Goal: Navigation & Orientation: Find specific page/section

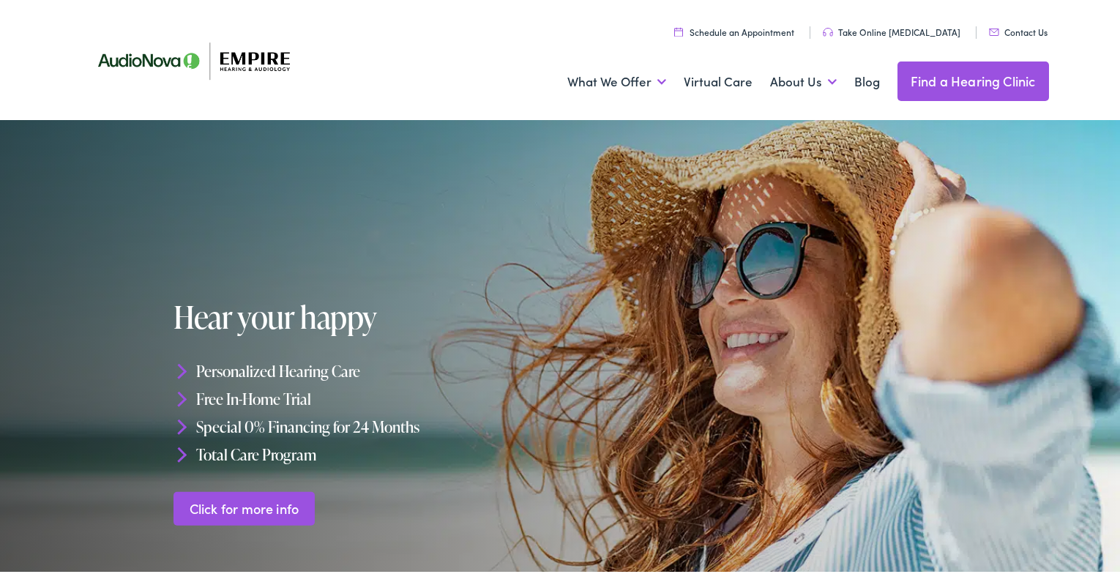
click at [948, 83] on link "Find a Hearing Clinic" at bounding box center [972, 79] width 151 height 40
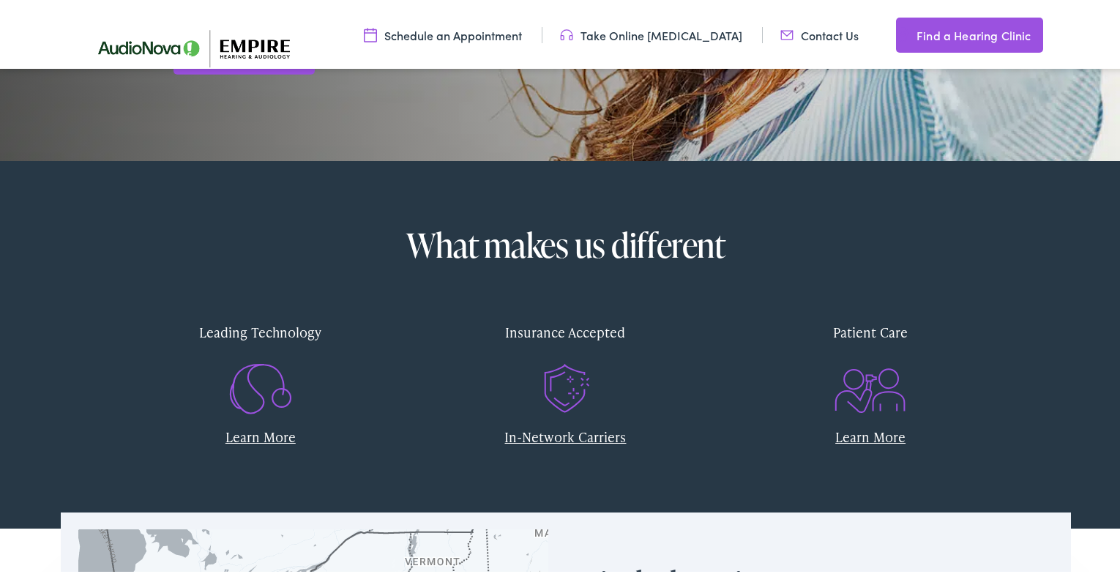
scroll to position [512, 0]
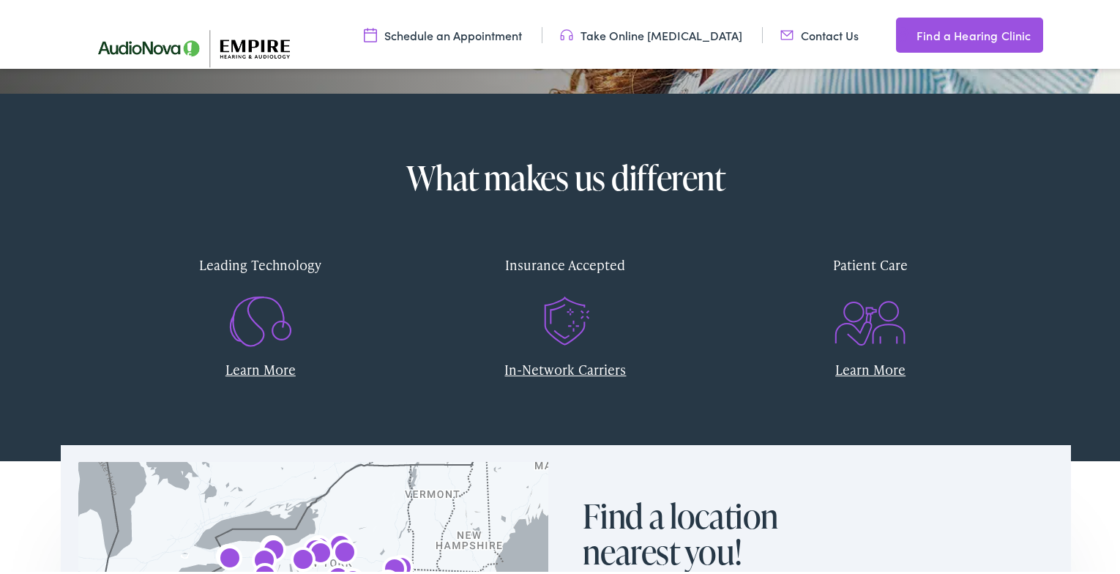
click at [559, 343] on icon ".st0{fill:none;stroke:#EF5B23;stroke-miterlimit:10;} .st1{fill:#EF5B23;} .st2{f…" at bounding box center [566, 319] width 70 height 73
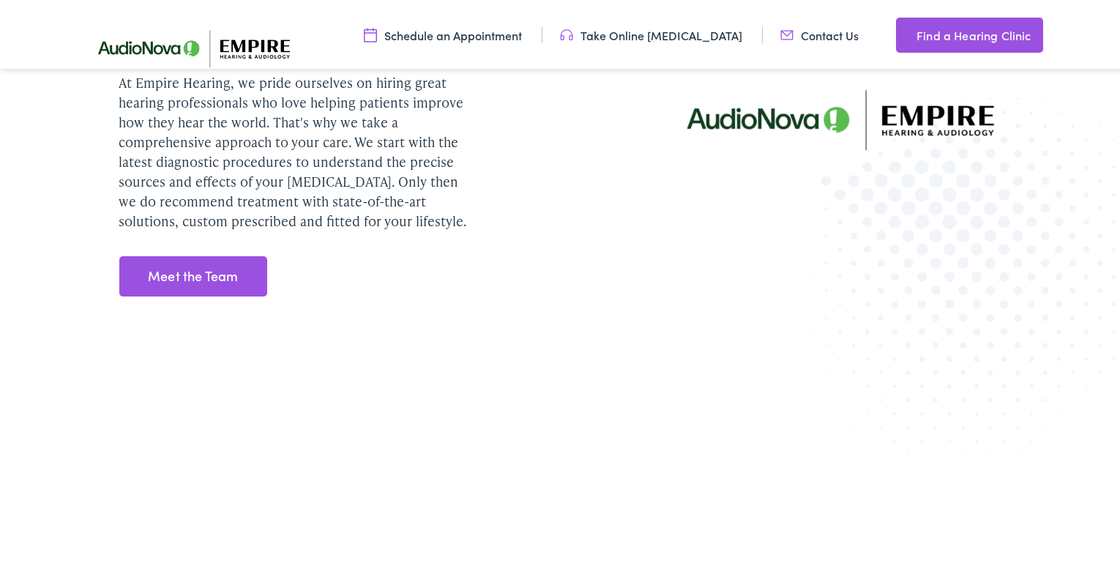
scroll to position [1903, 0]
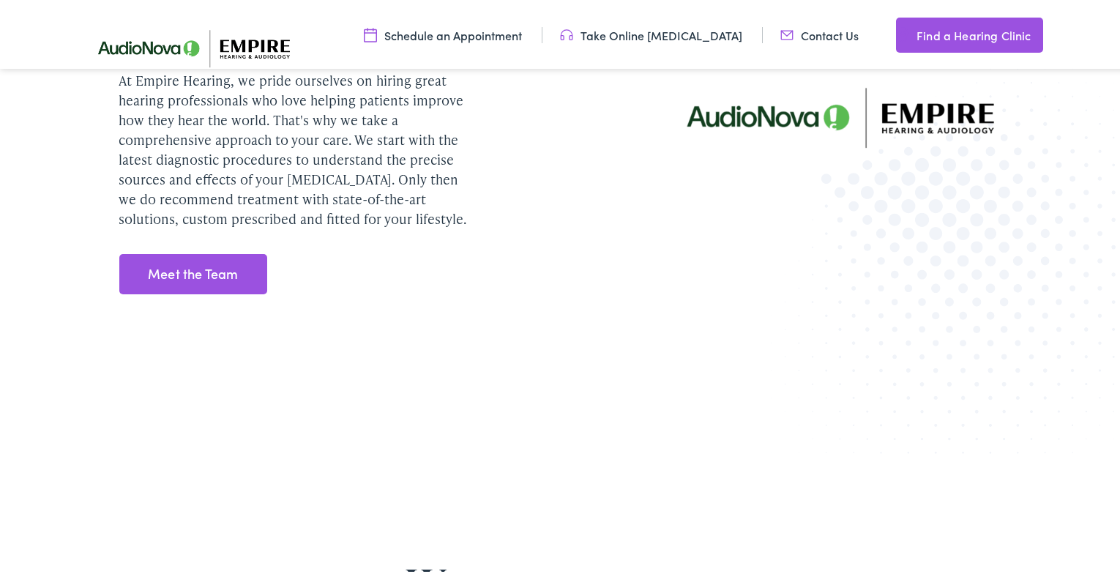
click at [213, 268] on link "Meet the Team" at bounding box center [193, 271] width 149 height 41
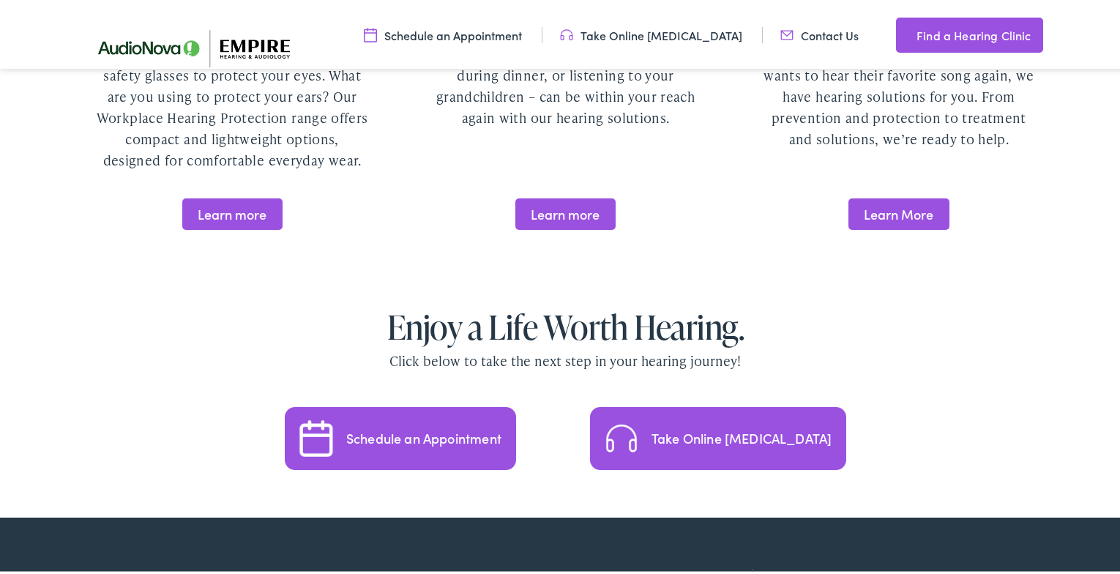
scroll to position [3001, 0]
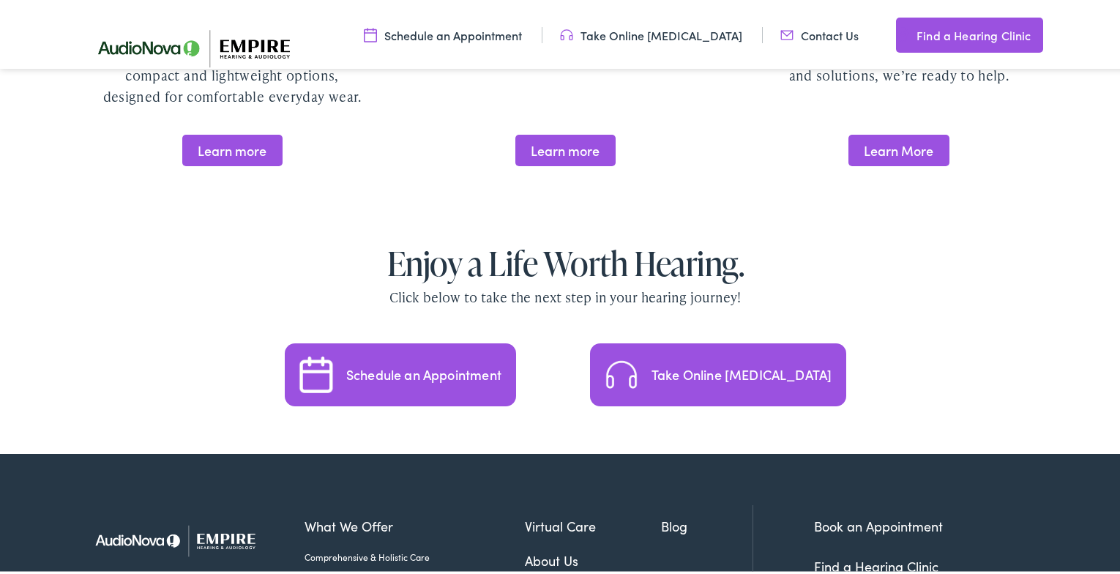
click at [698, 365] on div "Take Online [MEDICAL_DATA]" at bounding box center [741, 371] width 181 height 13
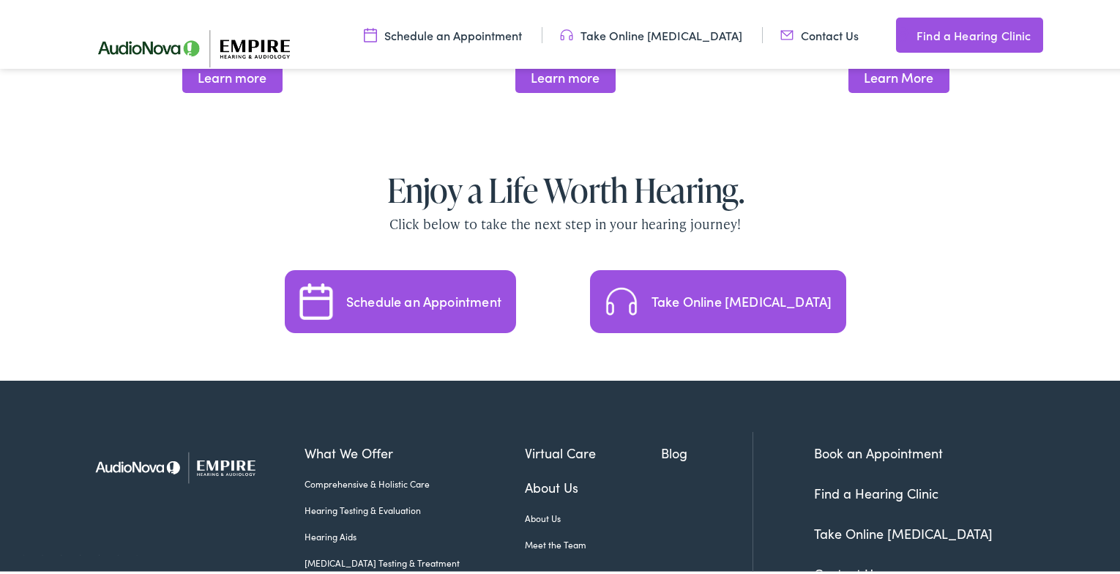
click at [332, 527] on link "Hearing Aids" at bounding box center [415, 533] width 220 height 13
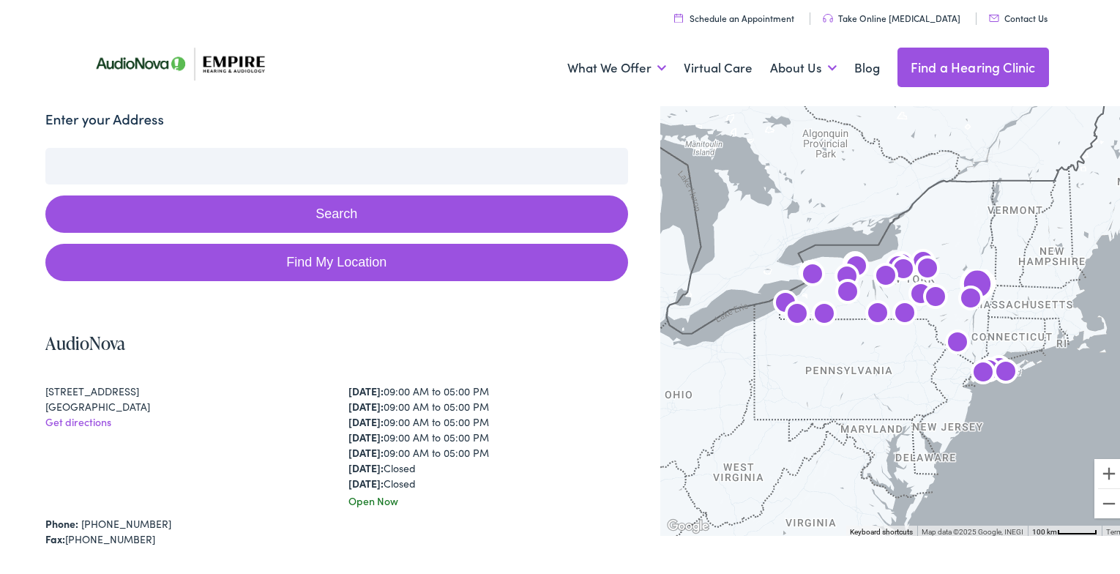
scroll to position [73, 0]
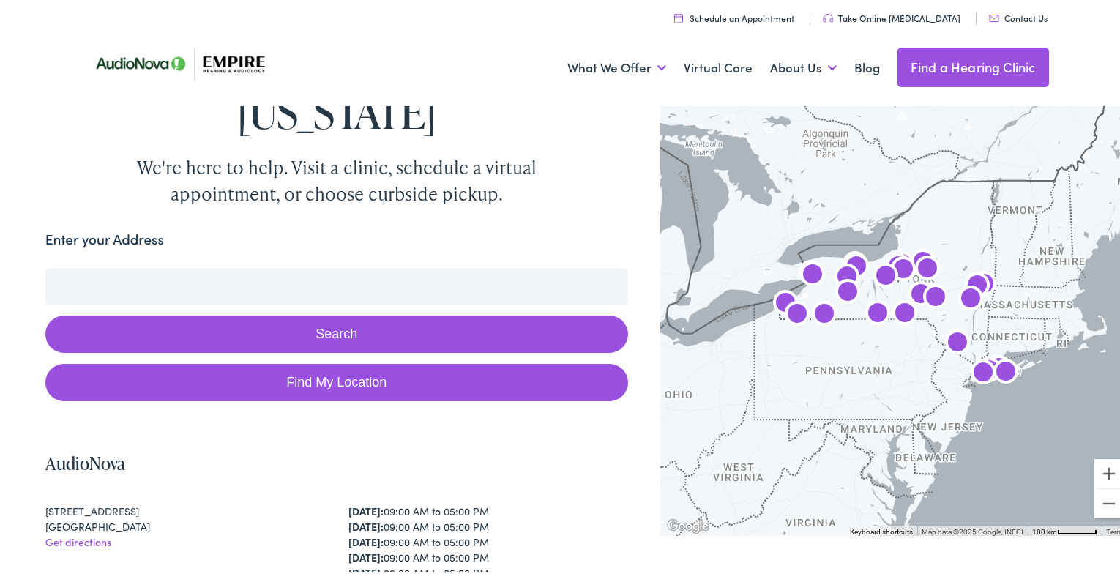
click at [262, 265] on input "Enter your Address" at bounding box center [336, 283] width 583 height 37
click at [274, 265] on input "Enter your Address" at bounding box center [336, 283] width 583 height 37
click at [289, 361] on link "Find My Location" at bounding box center [336, 379] width 583 height 37
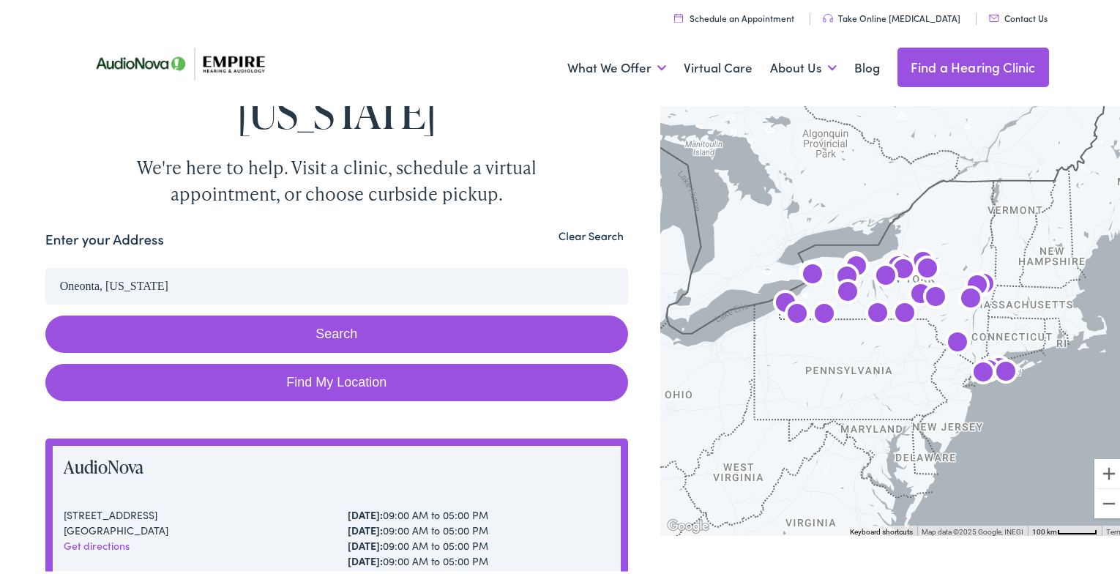
click at [165, 265] on input "Oneonta, New York" at bounding box center [336, 283] width 583 height 37
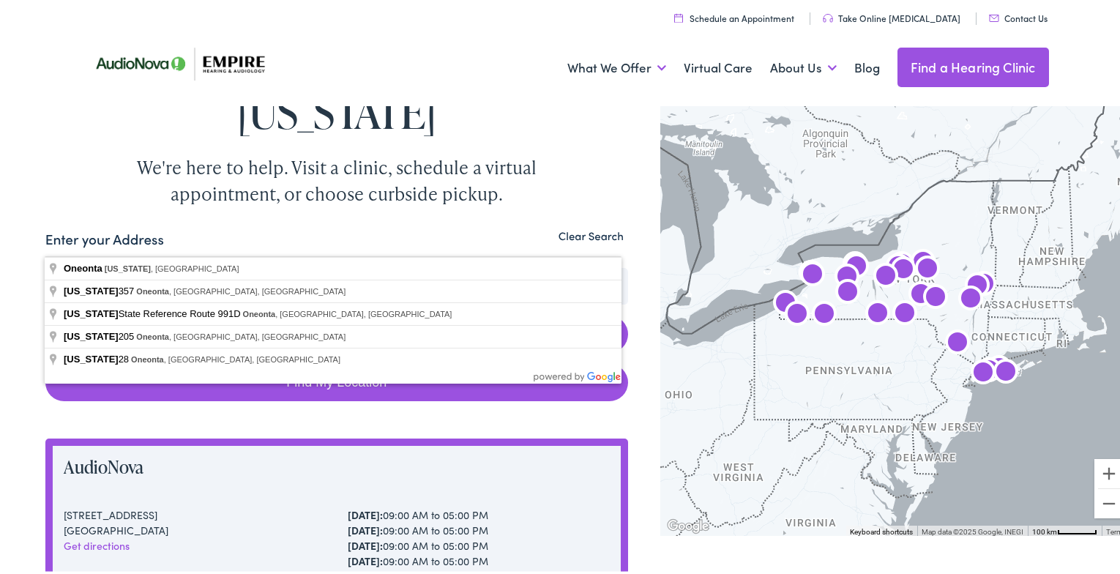
click at [165, 265] on input "Oneonta, New York" at bounding box center [336, 283] width 583 height 37
click at [334, 265] on input "Oneonta, New York" at bounding box center [336, 283] width 583 height 37
click at [147, 226] on label "Enter your Address" at bounding box center [104, 236] width 119 height 21
click at [147, 265] on input "Oneonta, New York" at bounding box center [336, 283] width 583 height 37
click at [164, 226] on div "Enter your Address" at bounding box center [336, 240] width 583 height 29
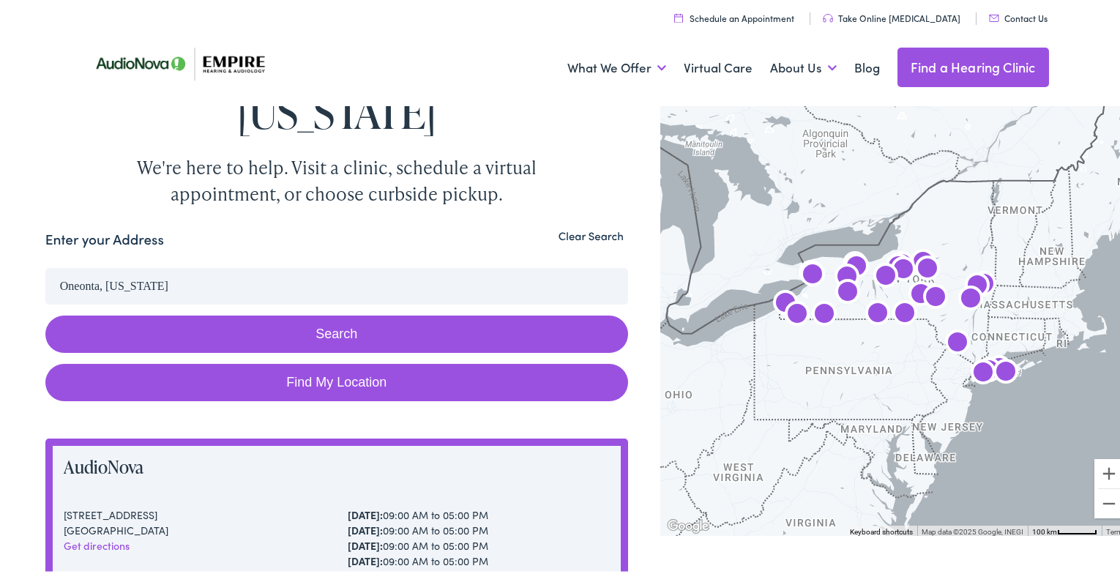
click at [226, 226] on div "Enter your Address" at bounding box center [336, 240] width 583 height 29
click at [73, 226] on label "Enter your Address" at bounding box center [104, 236] width 119 height 21
click at [73, 265] on input "Oneonta, New York" at bounding box center [336, 283] width 583 height 37
click at [178, 226] on div "Enter your Address" at bounding box center [336, 240] width 583 height 29
click at [180, 265] on input "Oneonta, New York" at bounding box center [336, 283] width 583 height 37
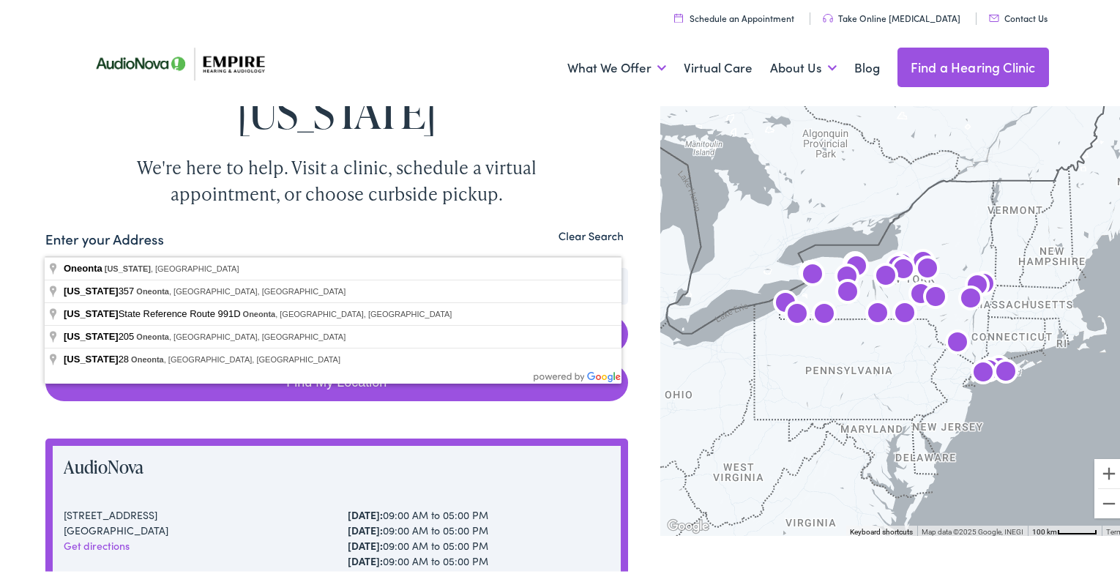
drag, startPoint x: 180, startPoint y: 233, endPoint x: 59, endPoint y: 235, distance: 120.8
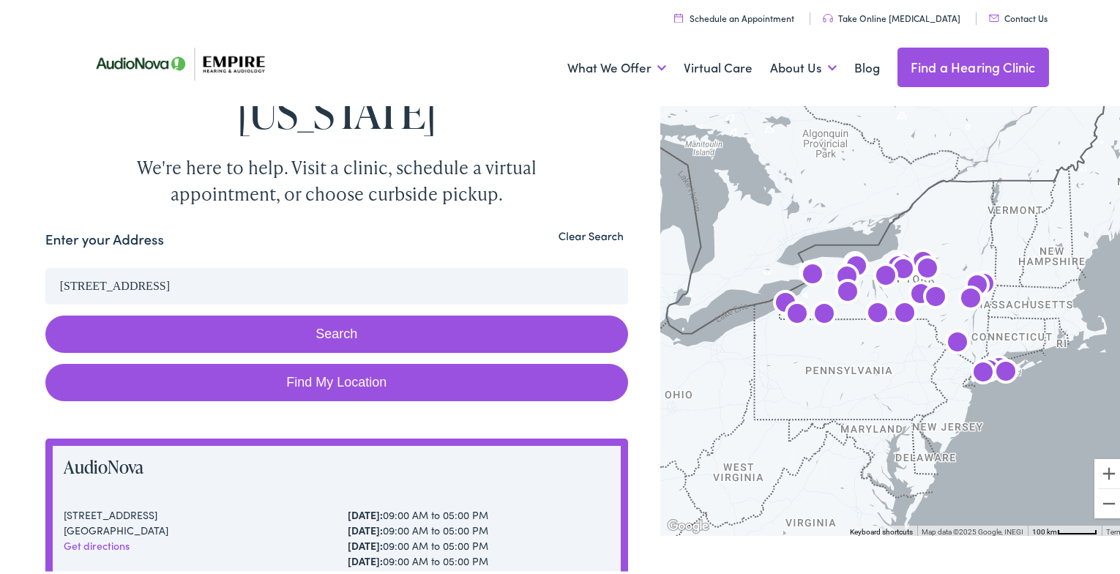
click at [324, 313] on button "Search" at bounding box center [336, 331] width 583 height 37
click at [332, 361] on link "Find My Location" at bounding box center [336, 379] width 583 height 37
type input "Oneonta, New York"
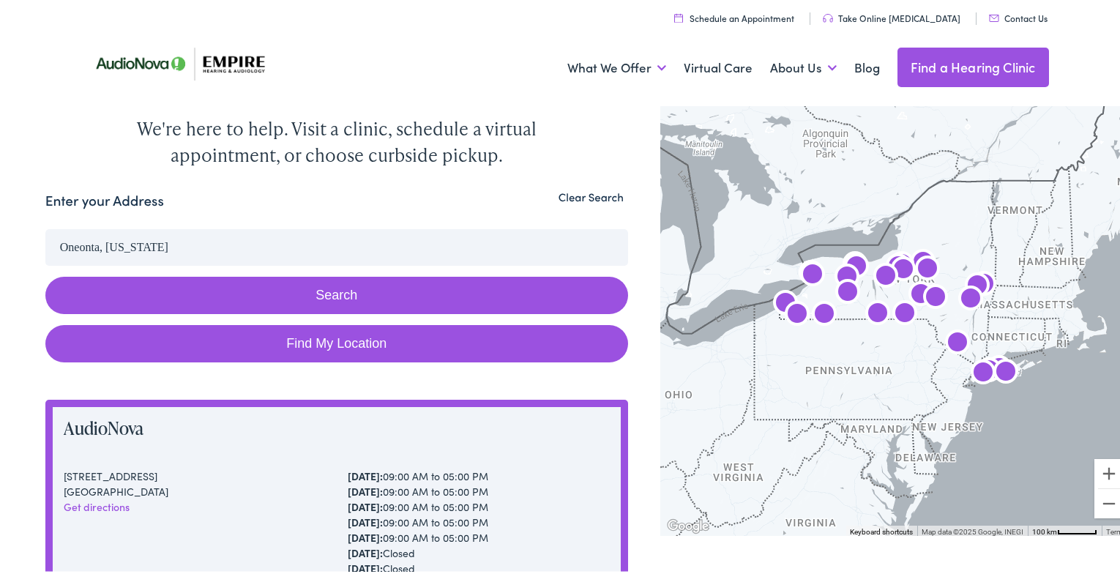
scroll to position [146, 0]
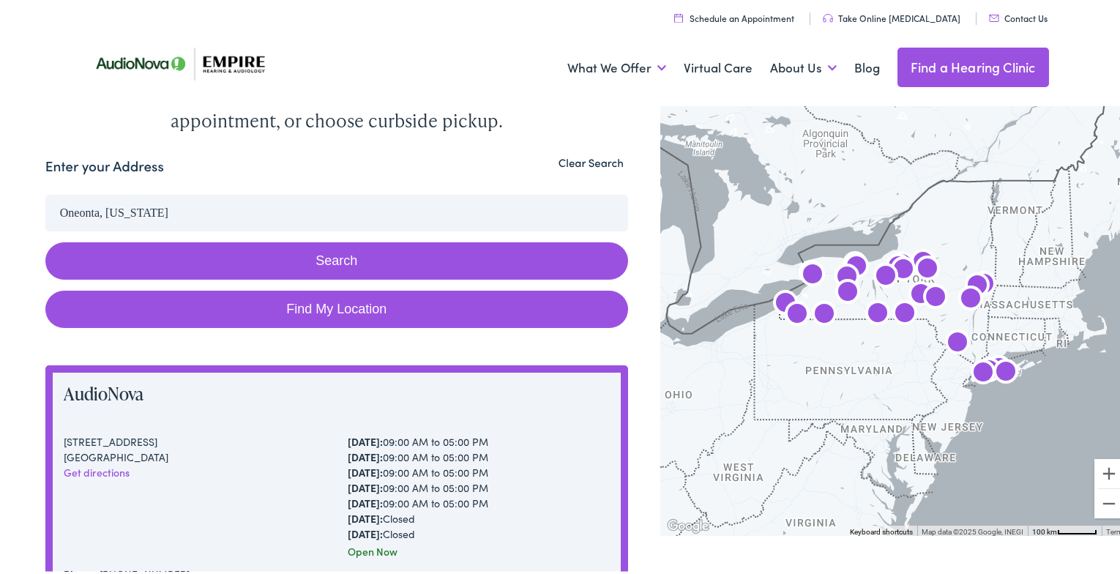
click at [190, 192] on input "Oneonta, New York" at bounding box center [336, 210] width 583 height 37
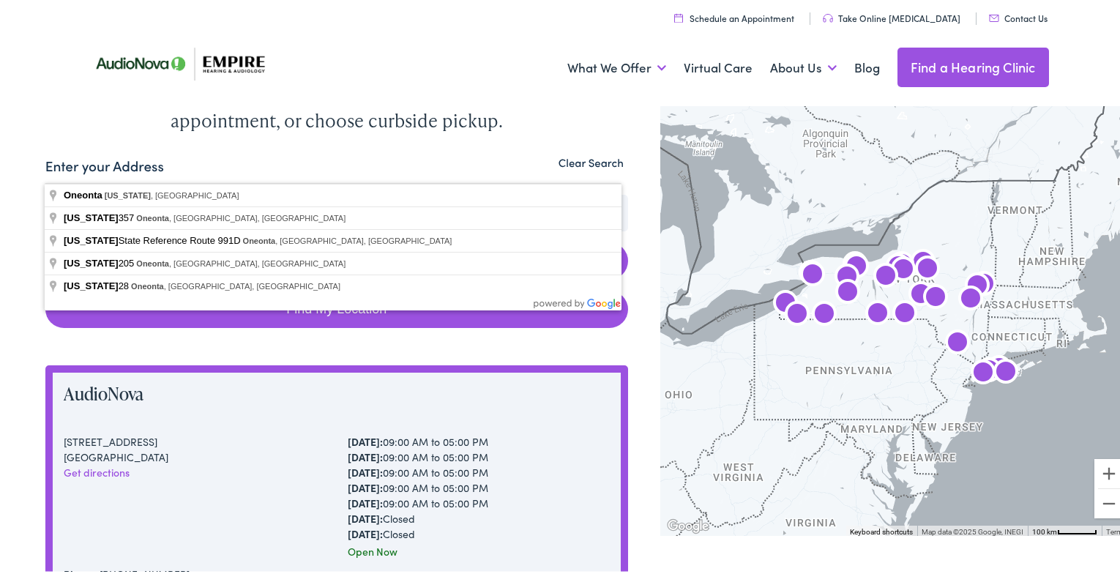
click at [203, 192] on input "Oneonta, New York" at bounding box center [336, 210] width 583 height 37
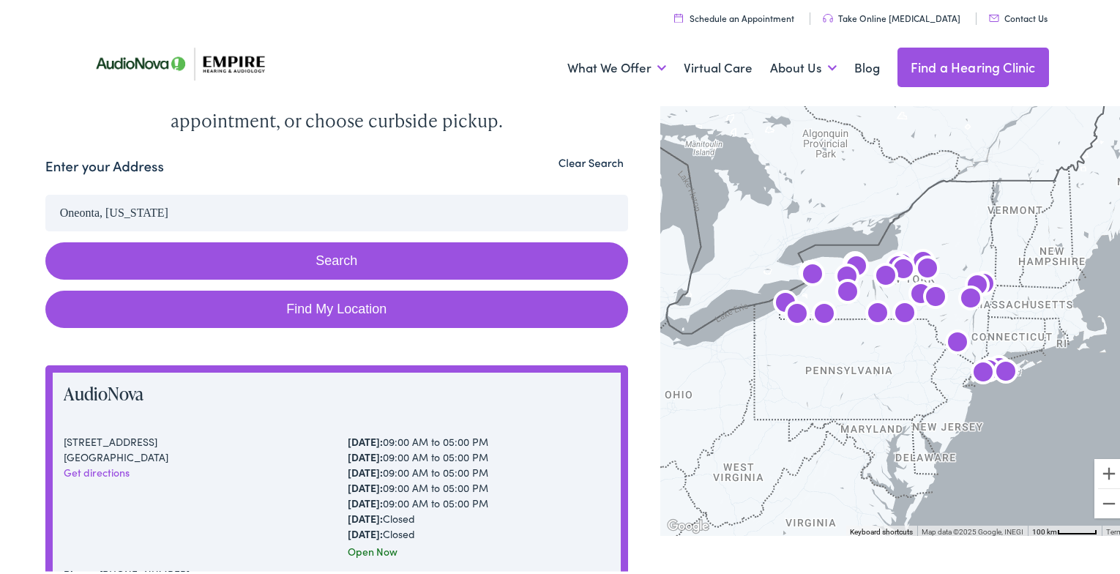
click at [575, 153] on button "Clear Search" at bounding box center [591, 160] width 74 height 14
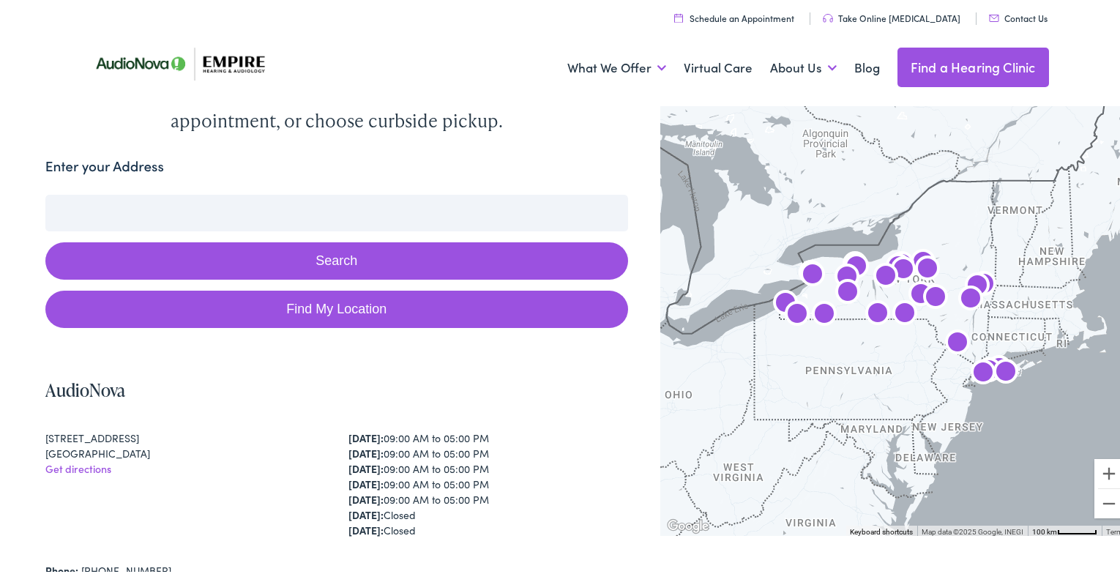
click at [257, 192] on input "Enter your Address" at bounding box center [336, 210] width 583 height 37
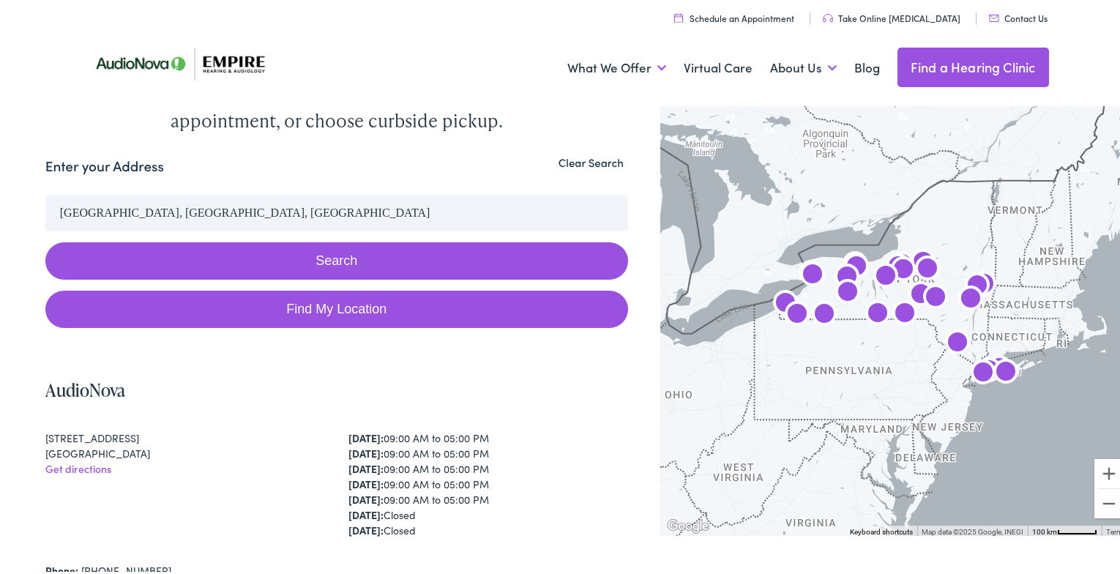
click at [401, 288] on link "Find My Location" at bounding box center [336, 306] width 583 height 37
type input "Oneonta, New York"
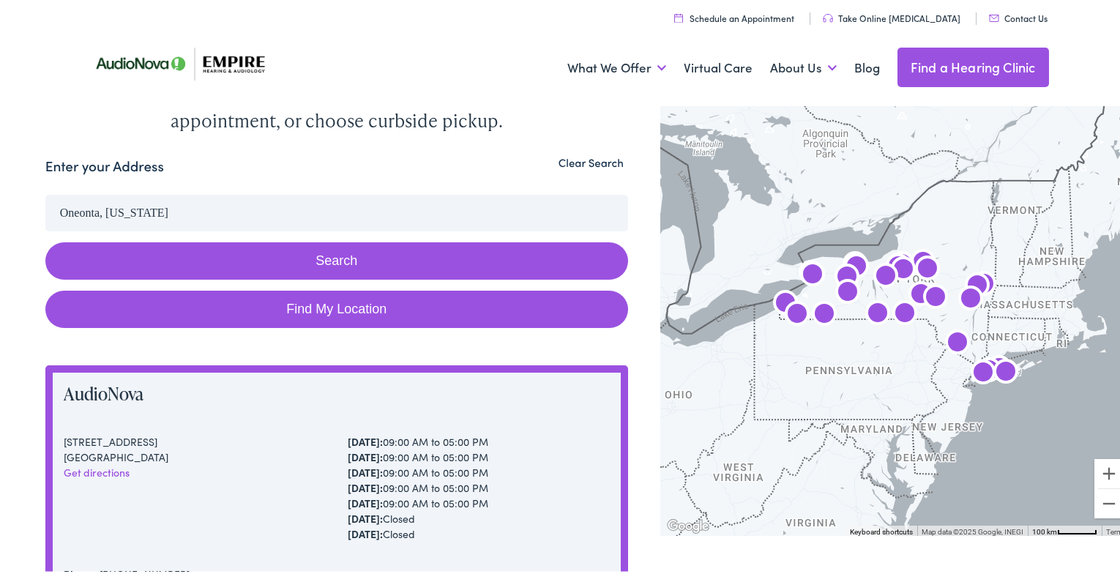
click at [301, 239] on button "Search" at bounding box center [336, 257] width 583 height 37
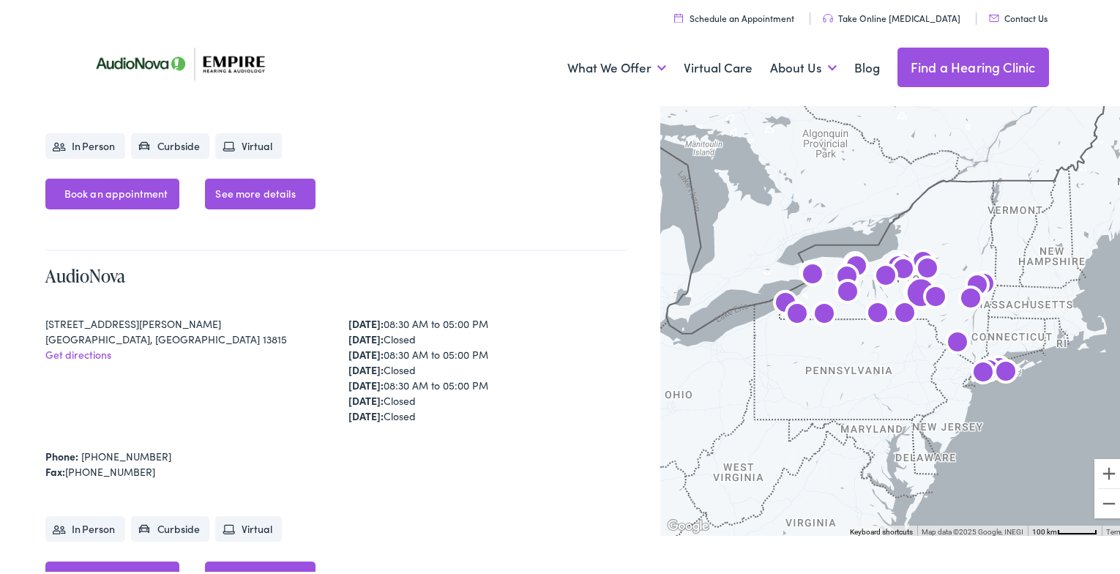
scroll to position [6001, 0]
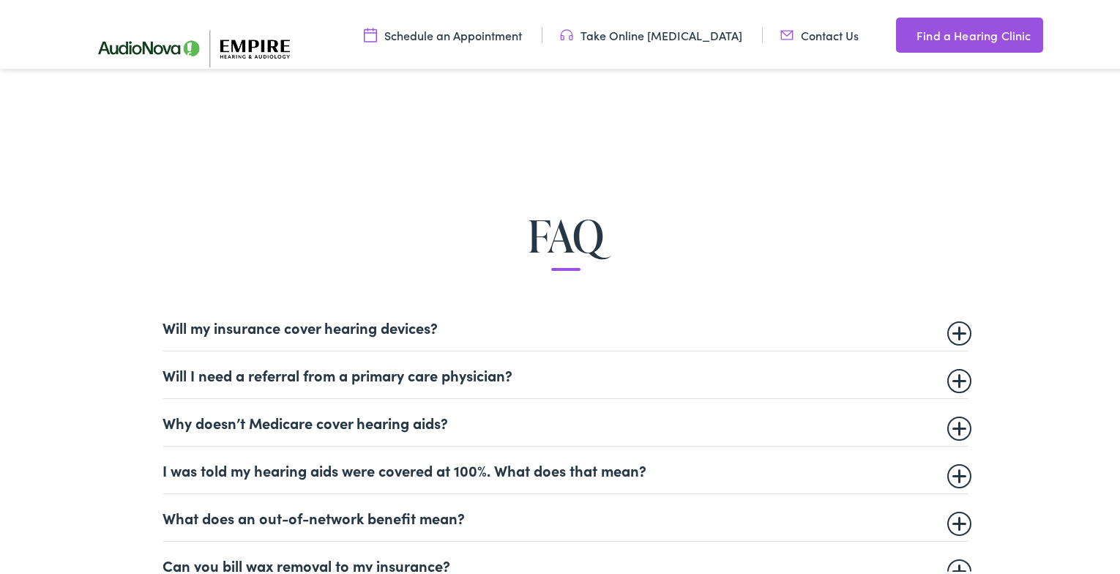
scroll to position [805, 0]
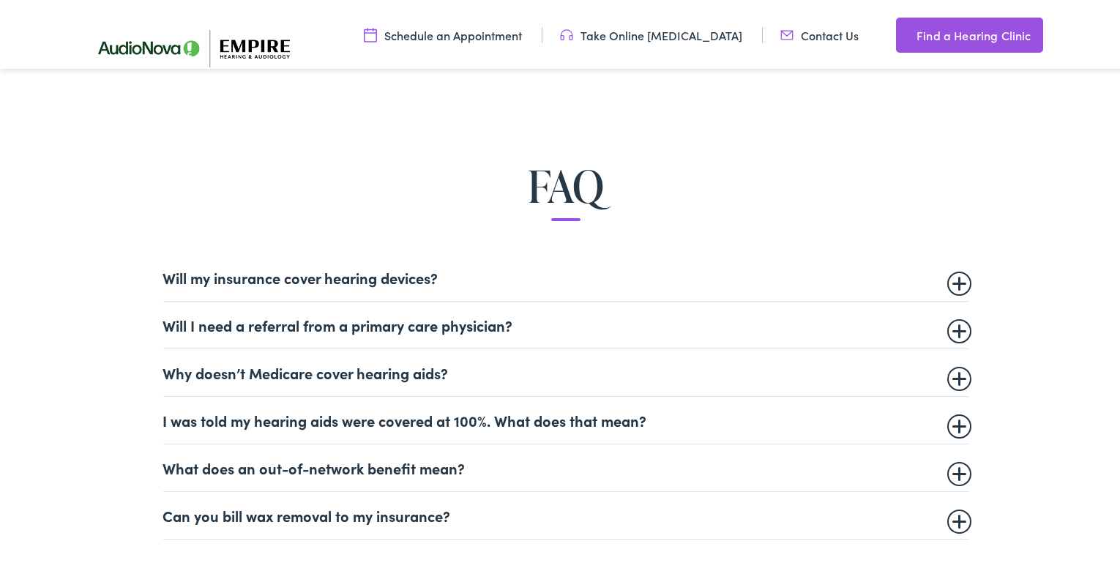
click at [955, 370] on summary "Why doesn’t Medicare cover hearing aids?" at bounding box center [565, 370] width 805 height 18
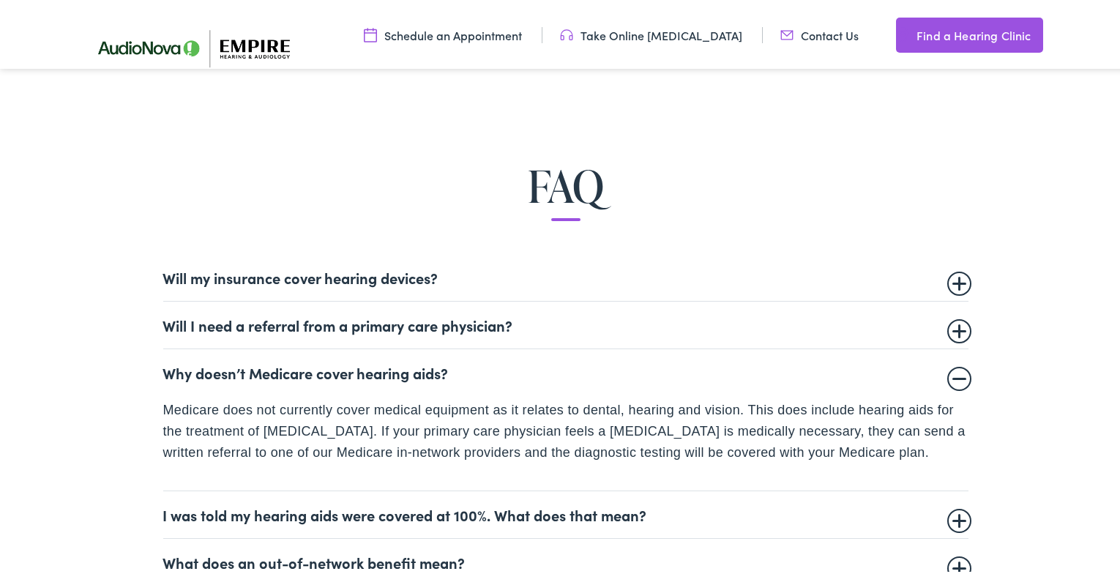
click at [955, 367] on summary "Why doesn’t Medicare cover hearing aids?" at bounding box center [565, 370] width 805 height 18
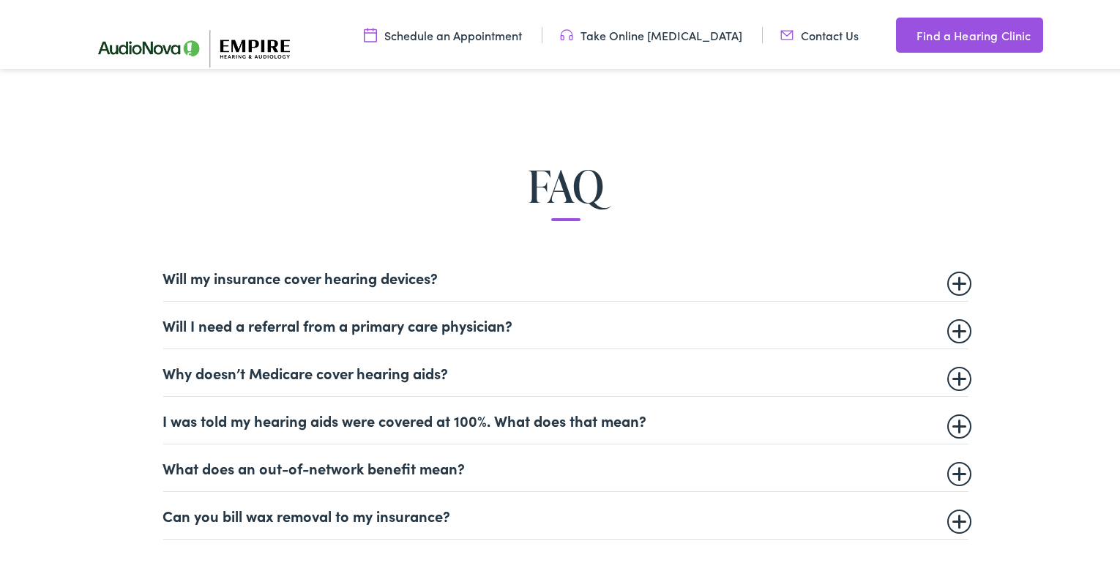
click at [954, 277] on summary "Will my insurance cover hearing devices?" at bounding box center [565, 275] width 805 height 18
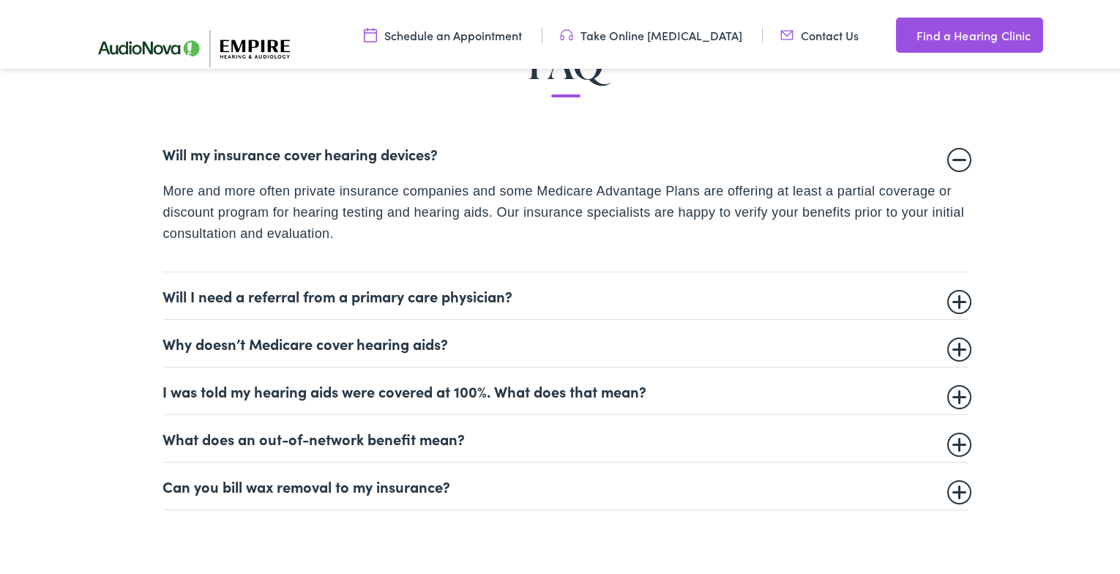
scroll to position [951, 0]
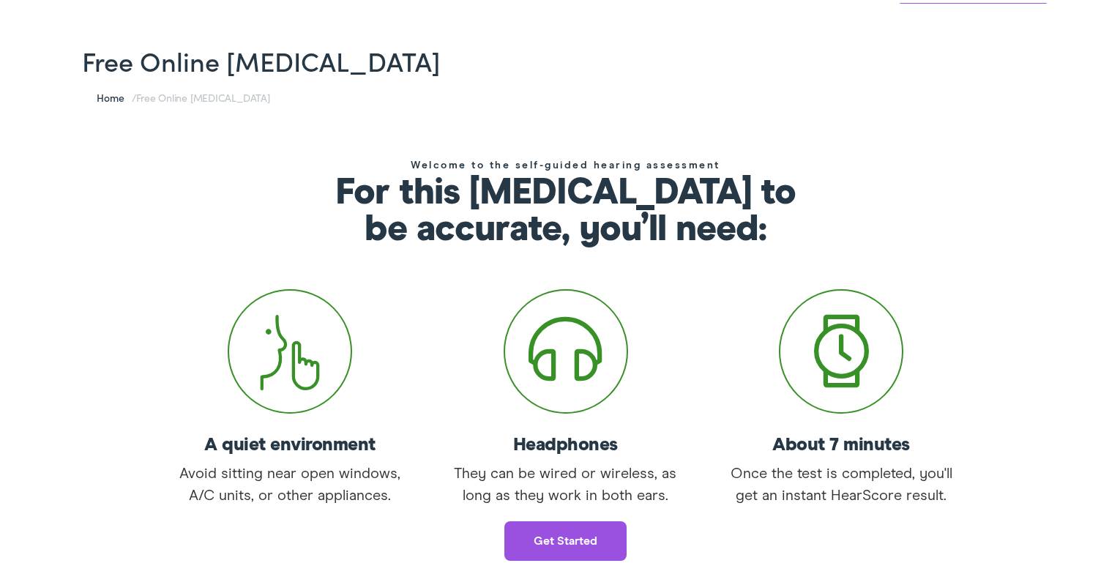
scroll to position [146, 0]
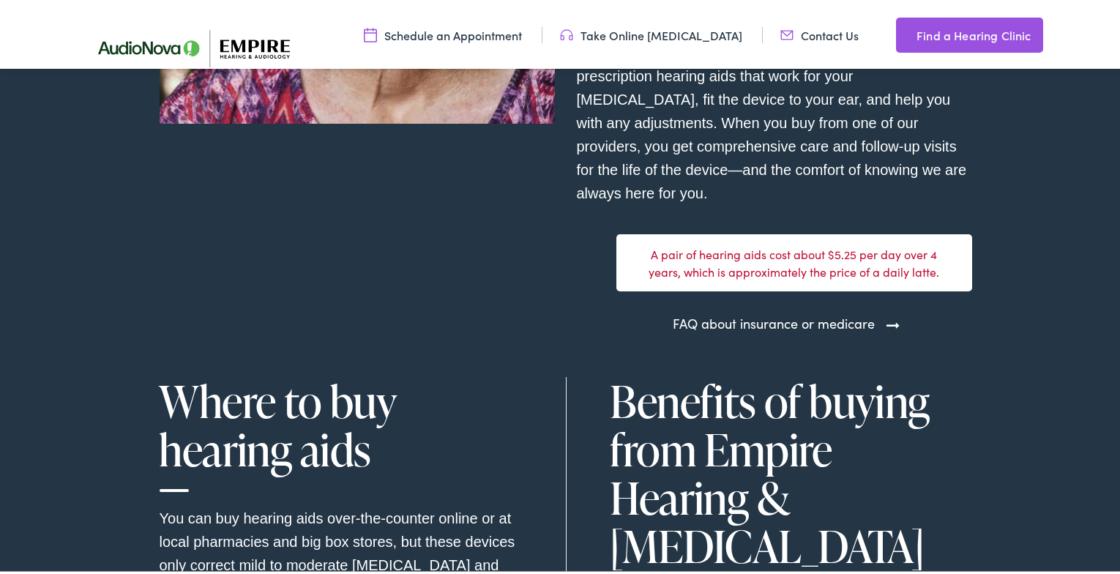
scroll to position [4172, 0]
